Goal: Transaction & Acquisition: Purchase product/service

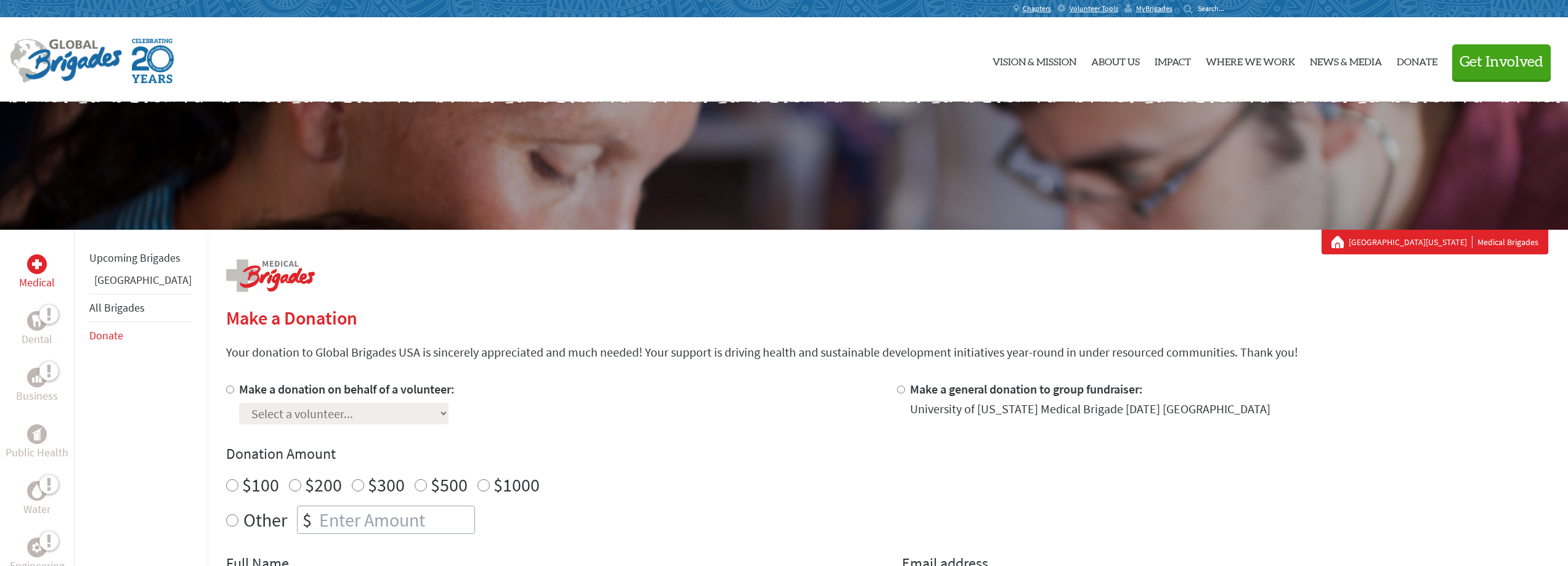
scroll to position [184, 0]
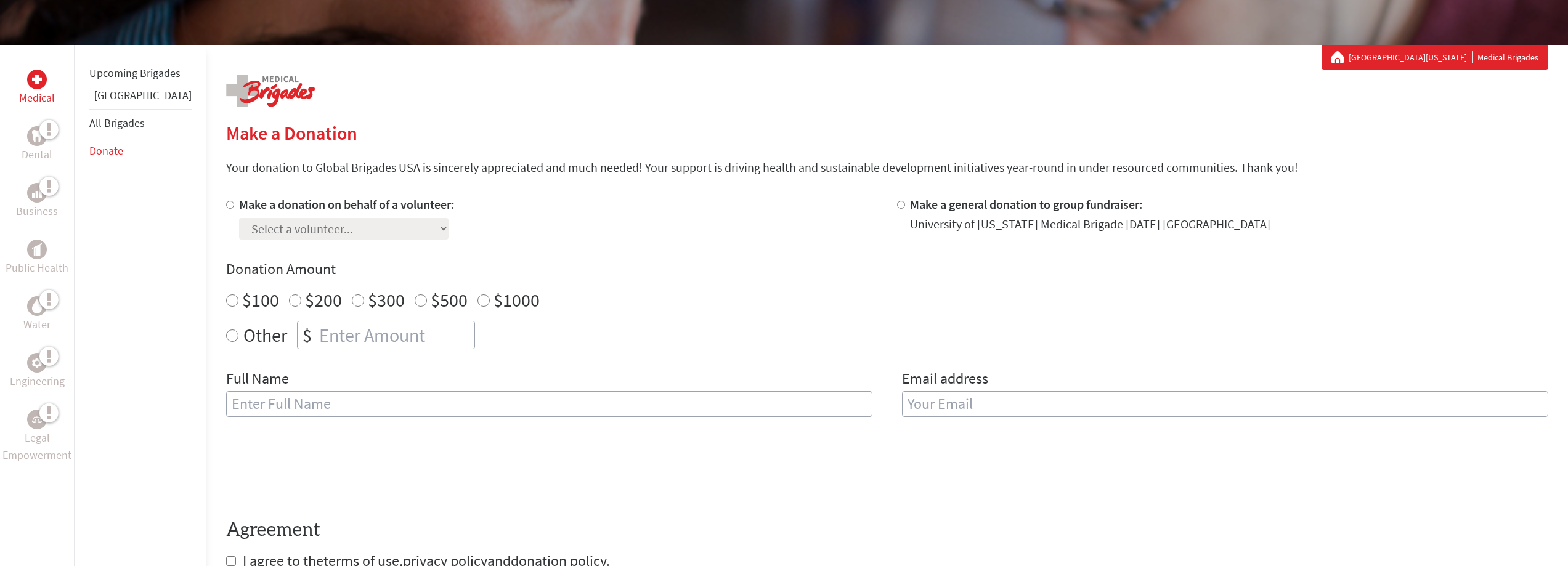
click at [226, 340] on input "Other" at bounding box center [232, 335] width 12 height 12
radio input "true"
click at [328, 336] on input "number" at bounding box center [395, 335] width 158 height 27
type input "50"
click at [589, 376] on div "Full Name" at bounding box center [549, 400] width 646 height 63
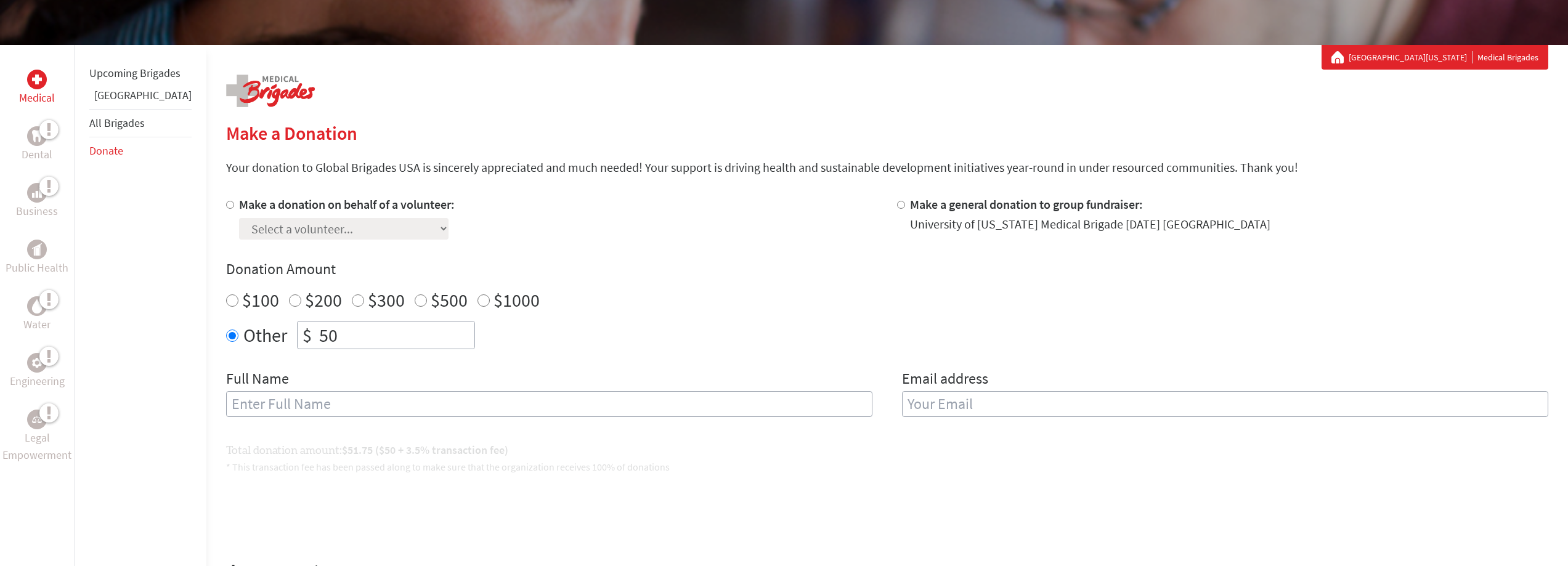
scroll to position [0, 0]
click at [517, 410] on input "text" at bounding box center [549, 404] width 646 height 26
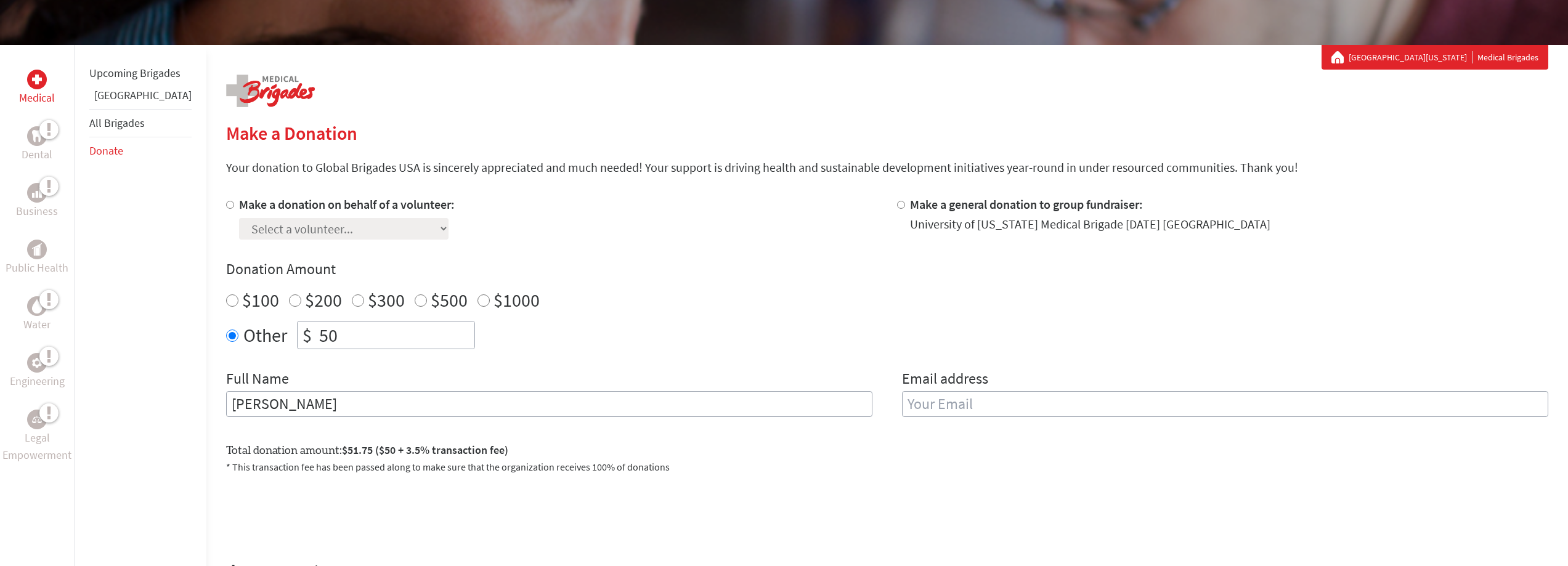
type input "[PERSON_NAME]"
type input "[EMAIL_ADDRESS][DOMAIN_NAME]"
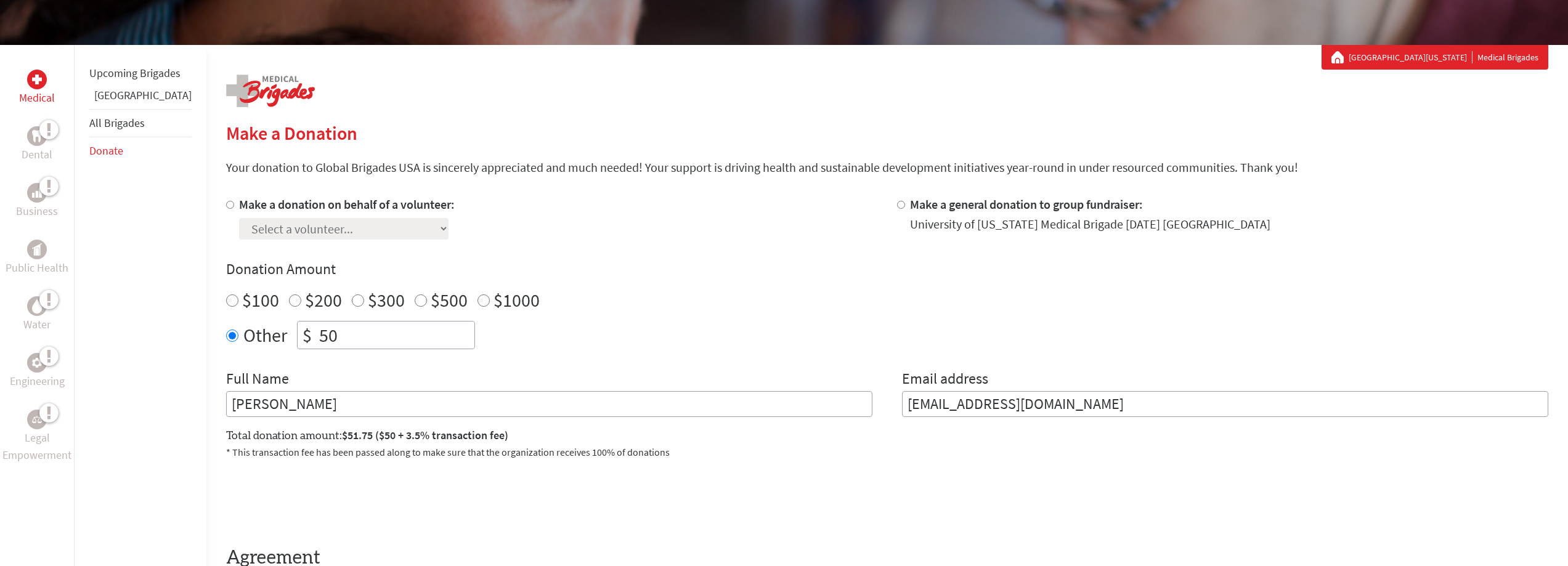
click at [567, 532] on form "Make a donation on behalf of a volunteer: Select a volunteer... [PERSON_NAME] […" at bounding box center [887, 397] width 1322 height 402
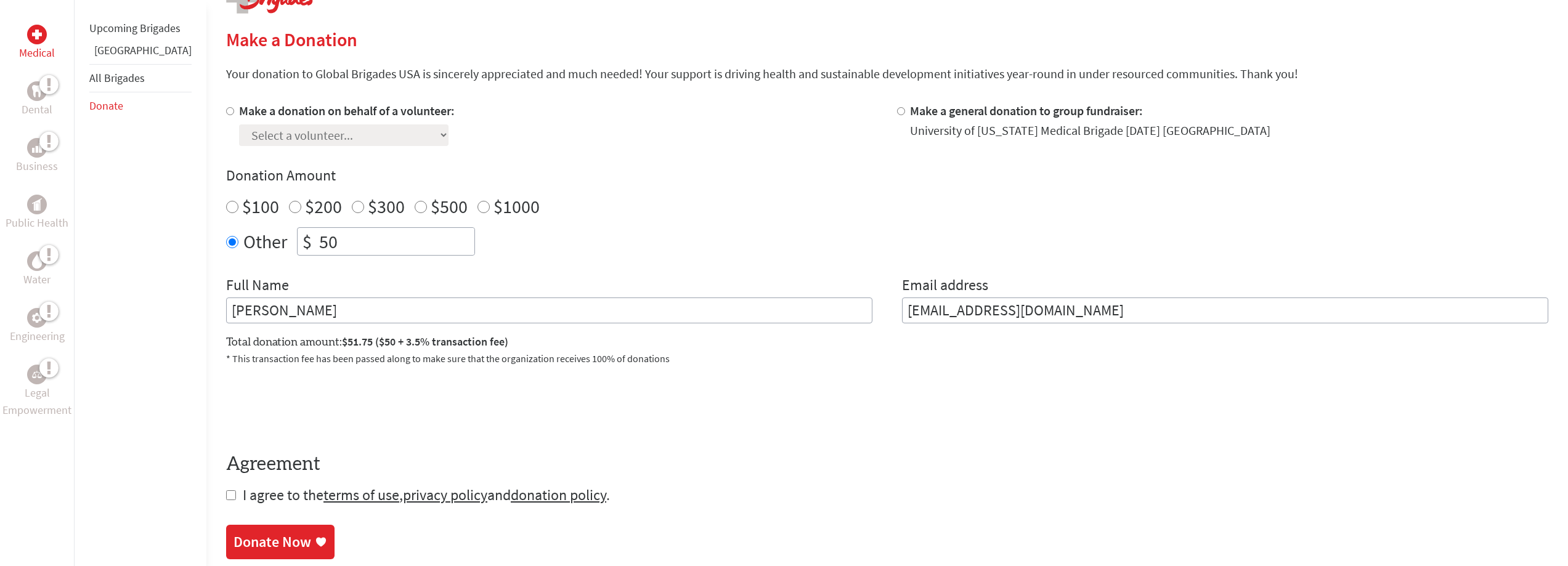
scroll to position [308, 0]
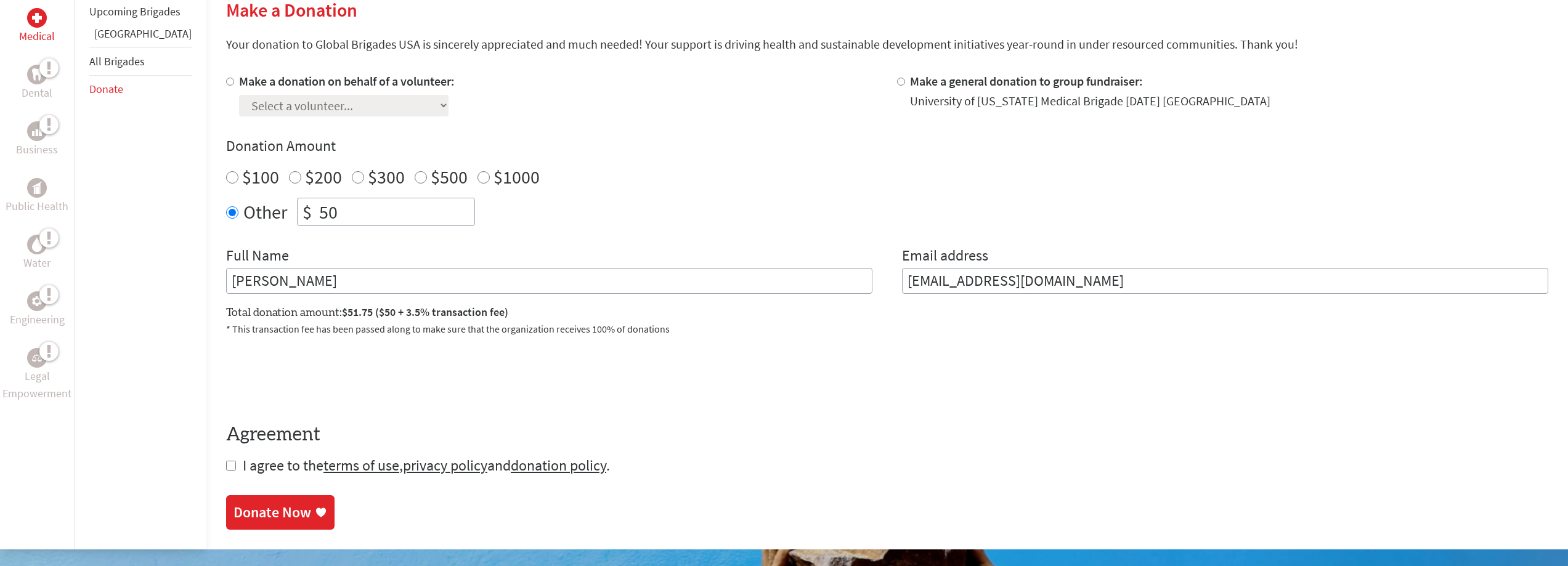
click at [226, 466] on input "checkbox" at bounding box center [231, 466] width 10 height 10
checkbox input "true"
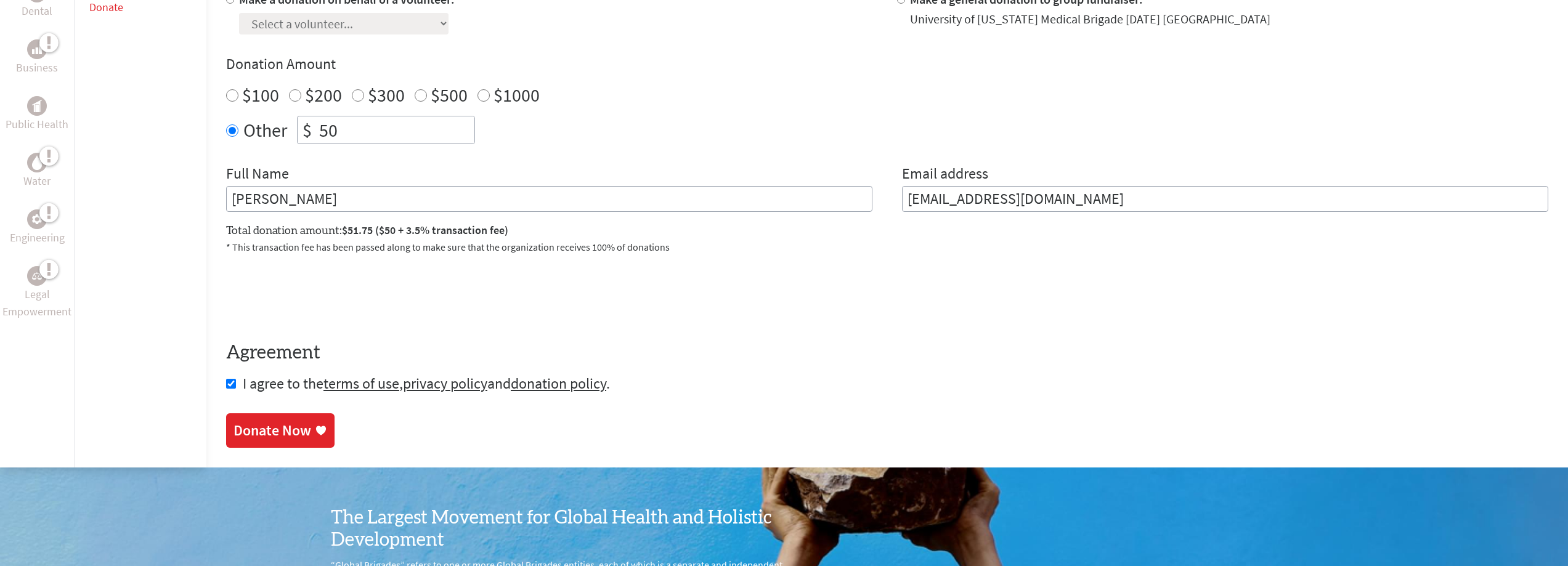
scroll to position [431, 0]
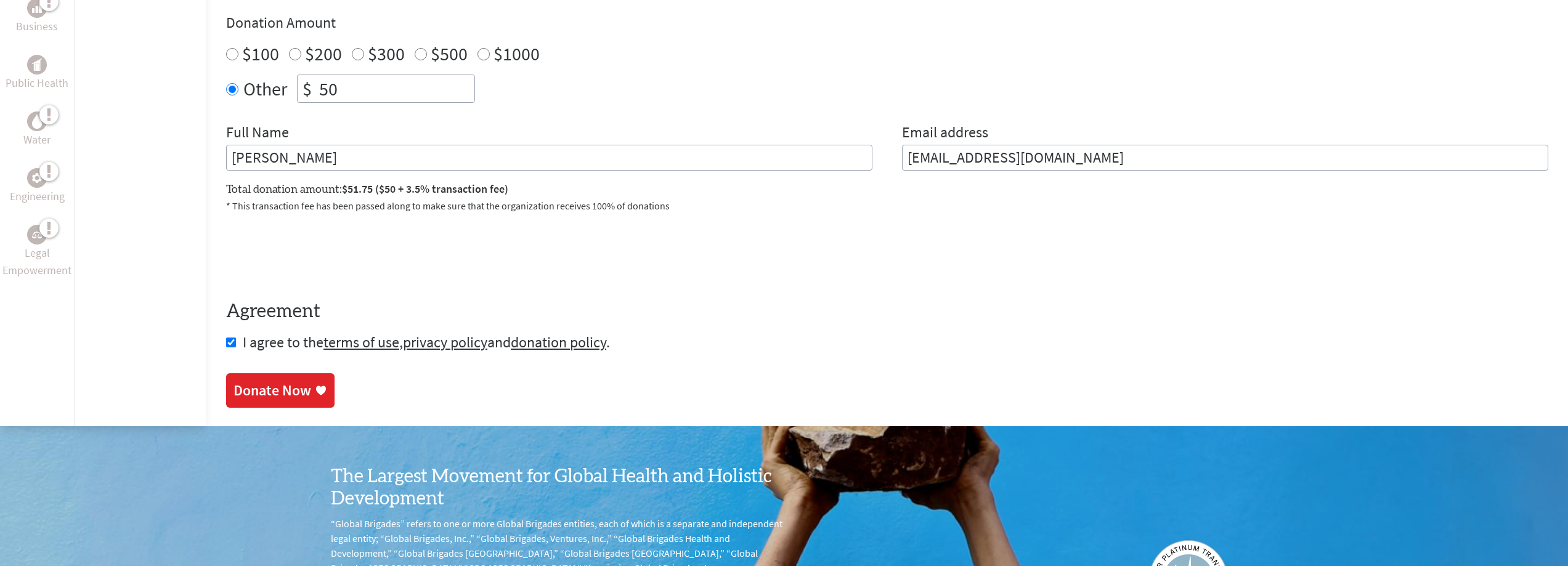
click at [254, 394] on div "Donate Now" at bounding box center [272, 390] width 78 height 20
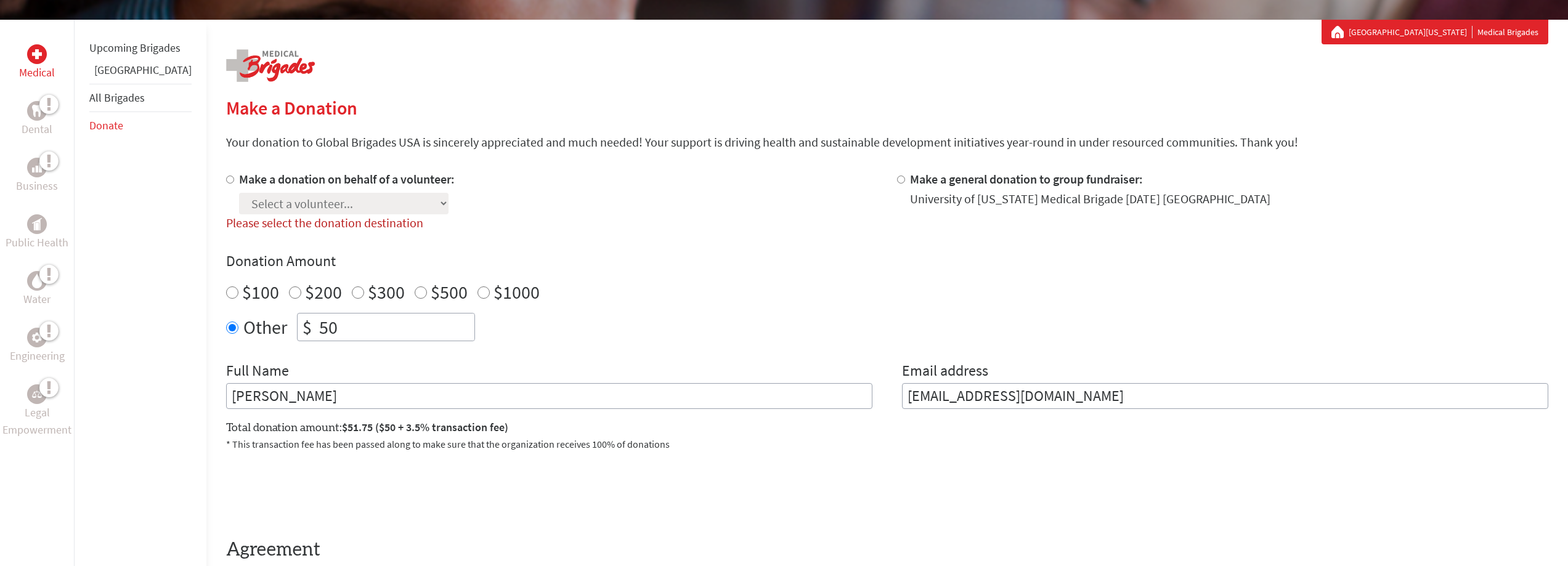
scroll to position [196, 0]
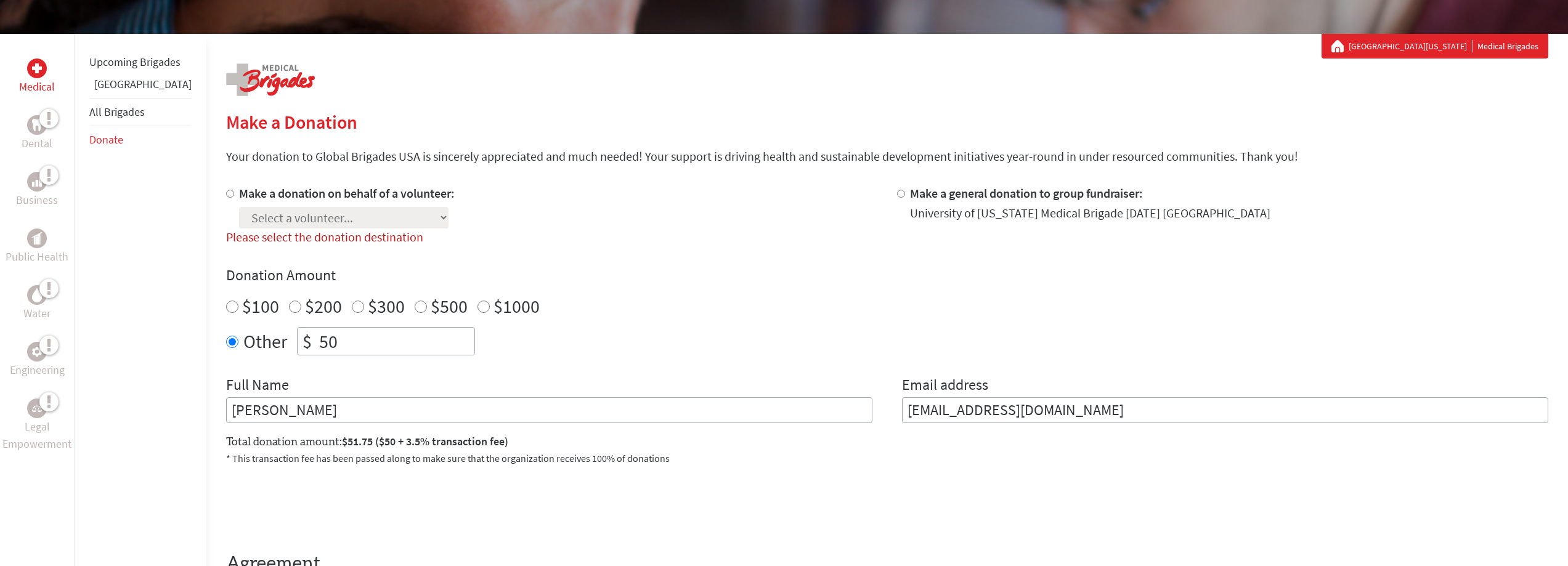
click at [226, 196] on input "Make a donation on behalf of a volunteer:" at bounding box center [230, 194] width 8 height 8
radio input "true"
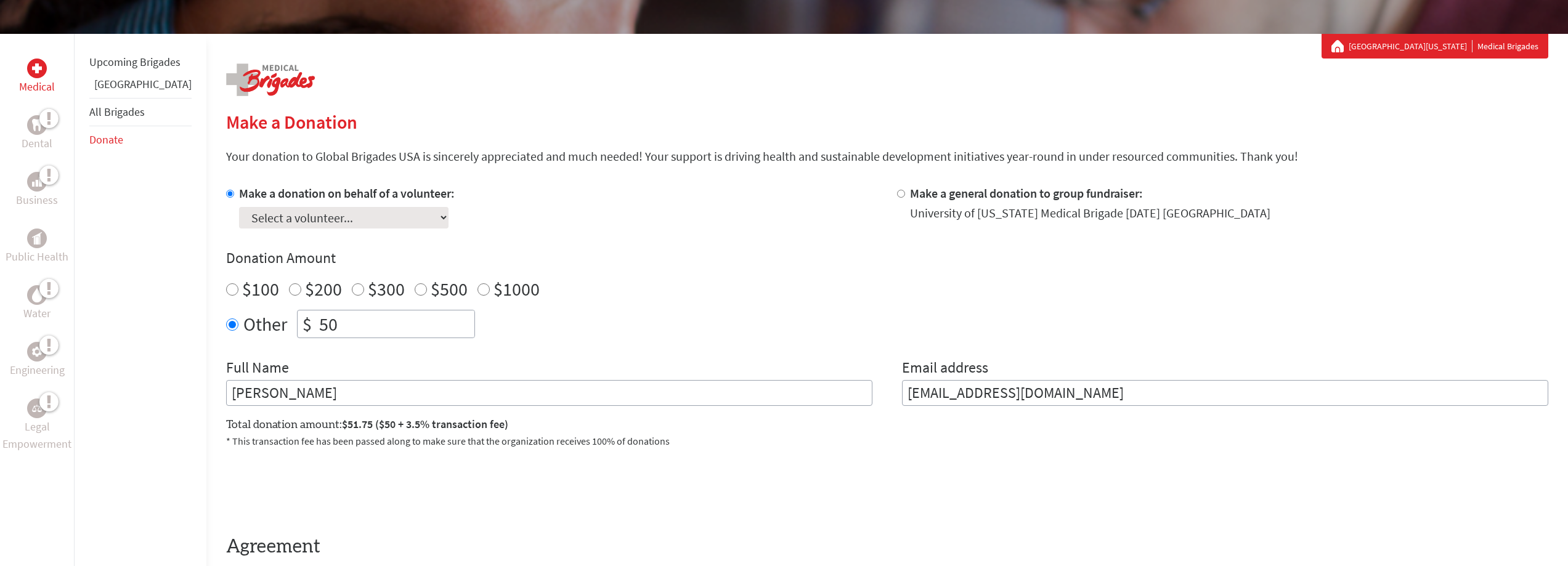
click at [371, 223] on select "Select a volunteer... [PERSON_NAME] [PERSON_NAME] [PERSON_NAME] aliyah [PERSON_…" at bounding box center [343, 217] width 209 height 22
select select "B2B98236-6486-11EF-BF8B-42010A8A0043"
click at [239, 207] on select "Select a volunteer... [PERSON_NAME] [PERSON_NAME] [PERSON_NAME] aliyah [PERSON_…" at bounding box center [343, 217] width 209 height 22
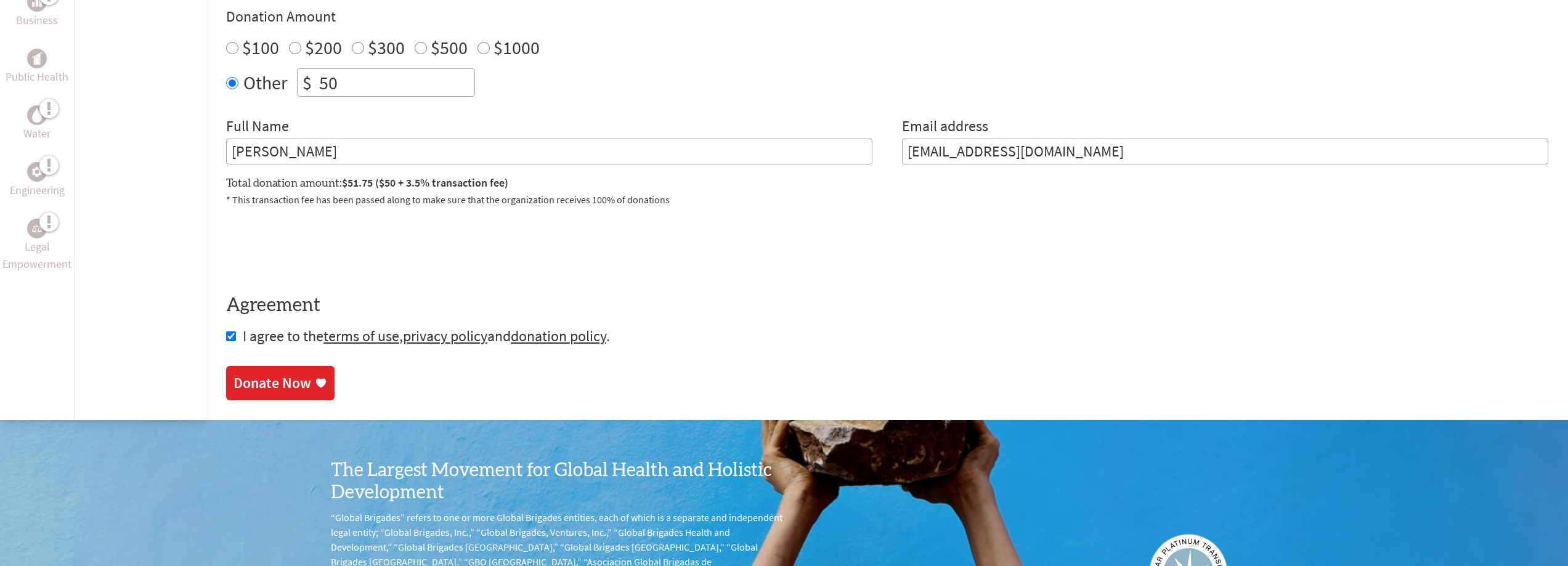
scroll to position [442, 0]
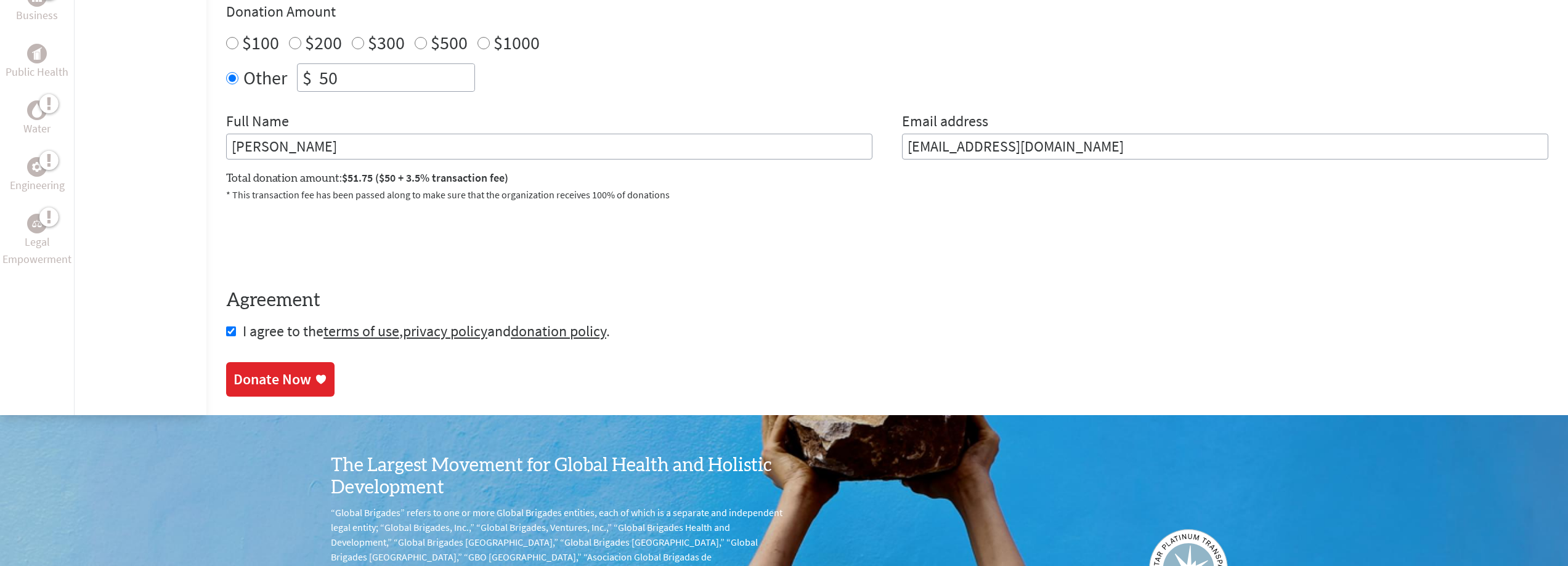
click at [245, 387] on div "Donate Now" at bounding box center [272, 379] width 78 height 20
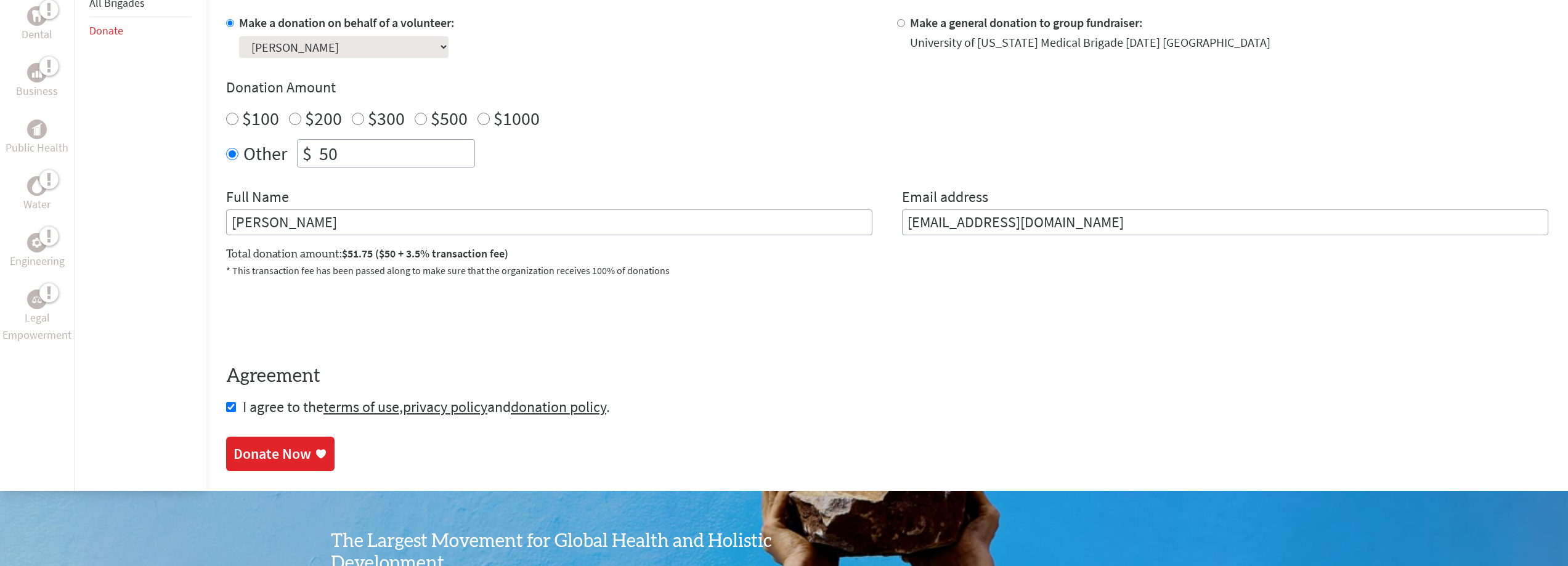
scroll to position [370, 0]
